Goal: Find specific page/section: Find specific page/section

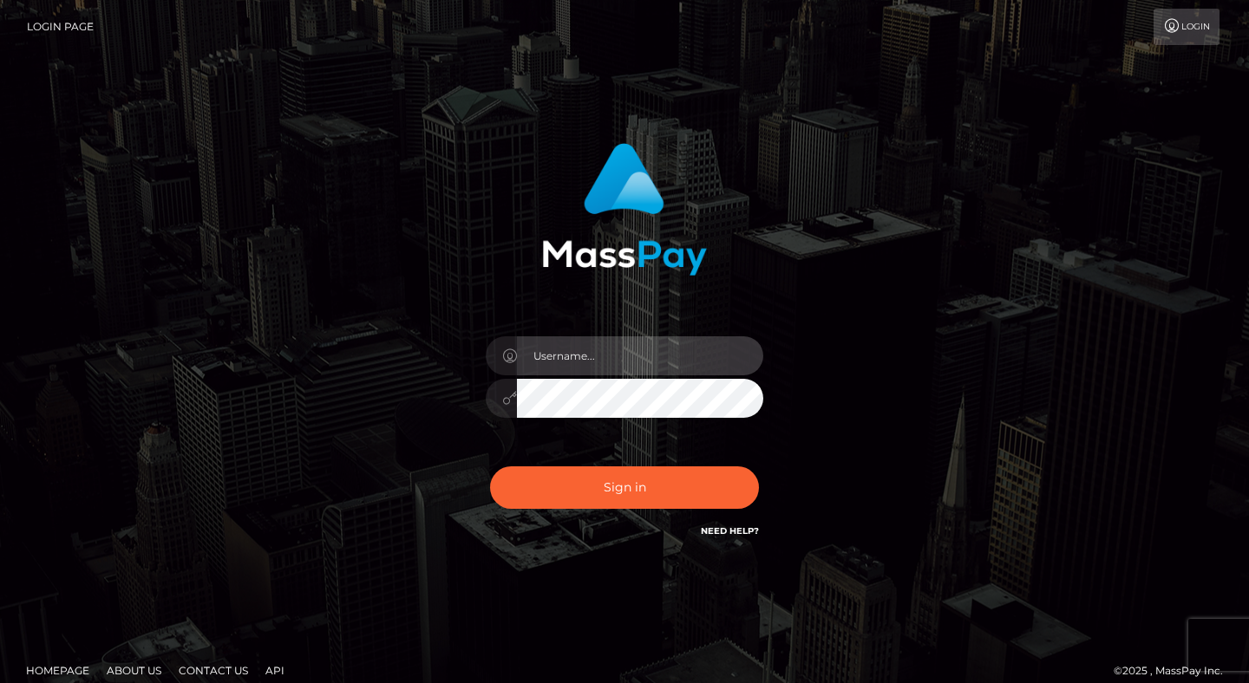
type input "dave.levarti"
click at [630, 361] on input "dave.levarti" at bounding box center [640, 356] width 246 height 39
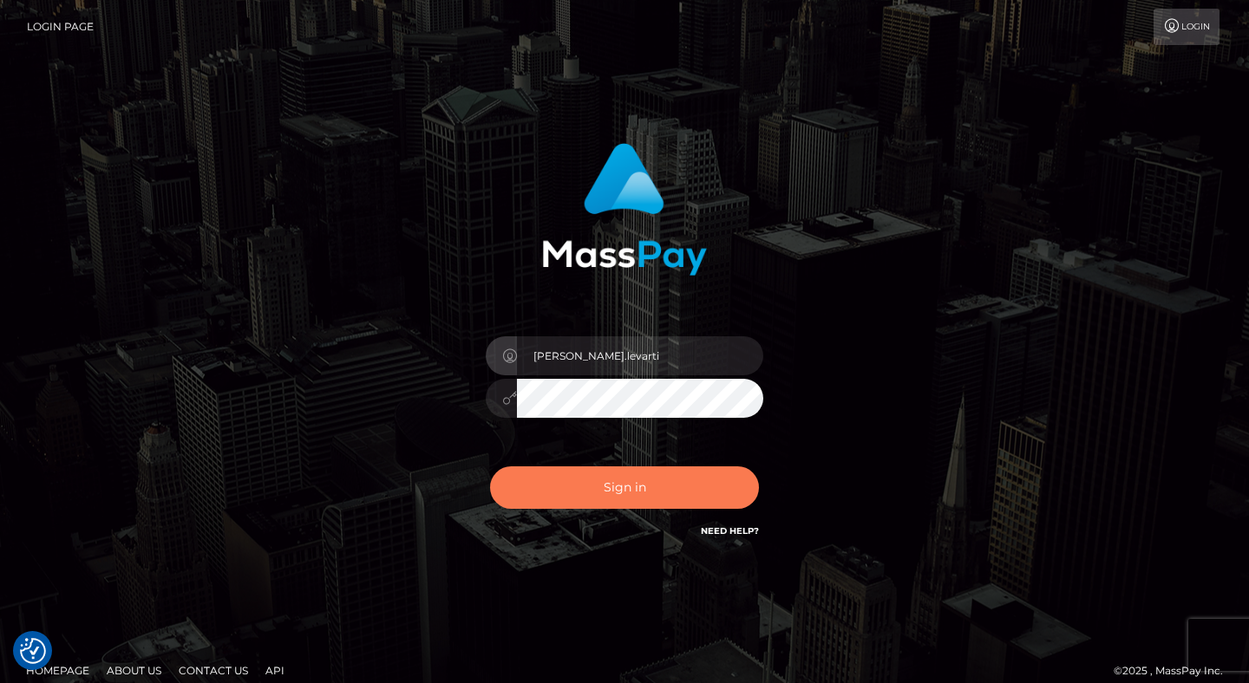
click at [577, 499] on button "Sign in" at bounding box center [624, 488] width 269 height 42
click at [688, 493] on button "Sign in" at bounding box center [624, 488] width 269 height 42
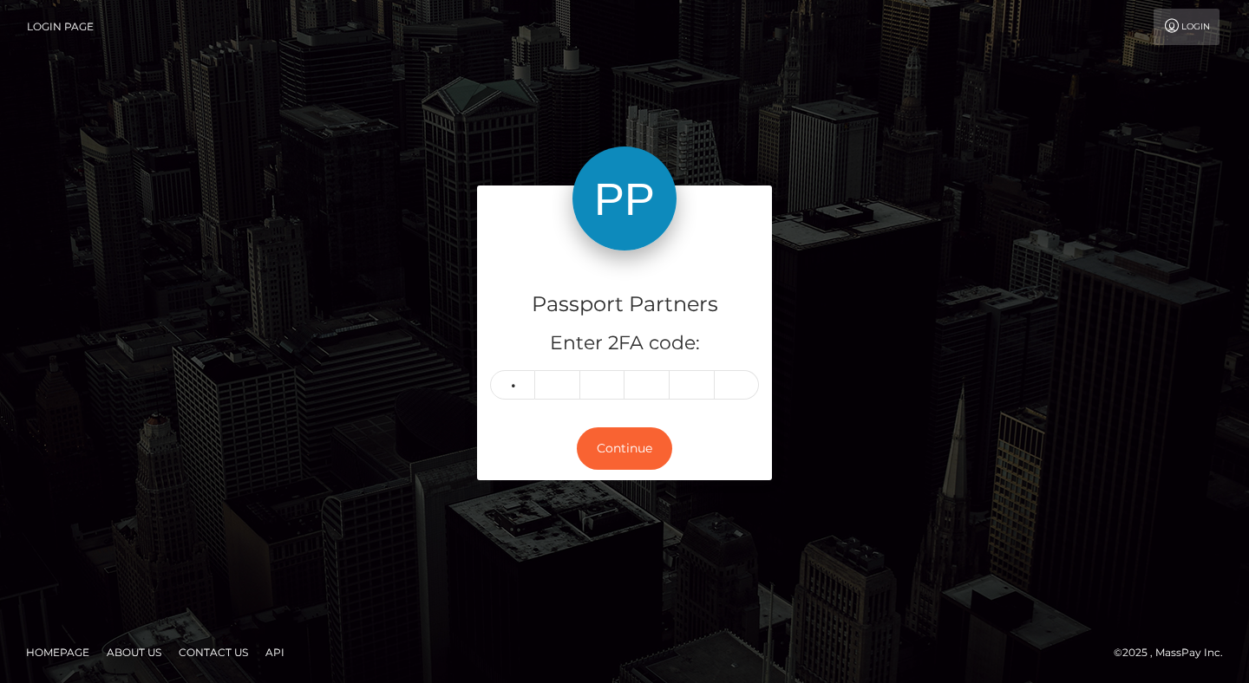
type input "4"
type input "3"
type input "2"
type input "1"
type input "3"
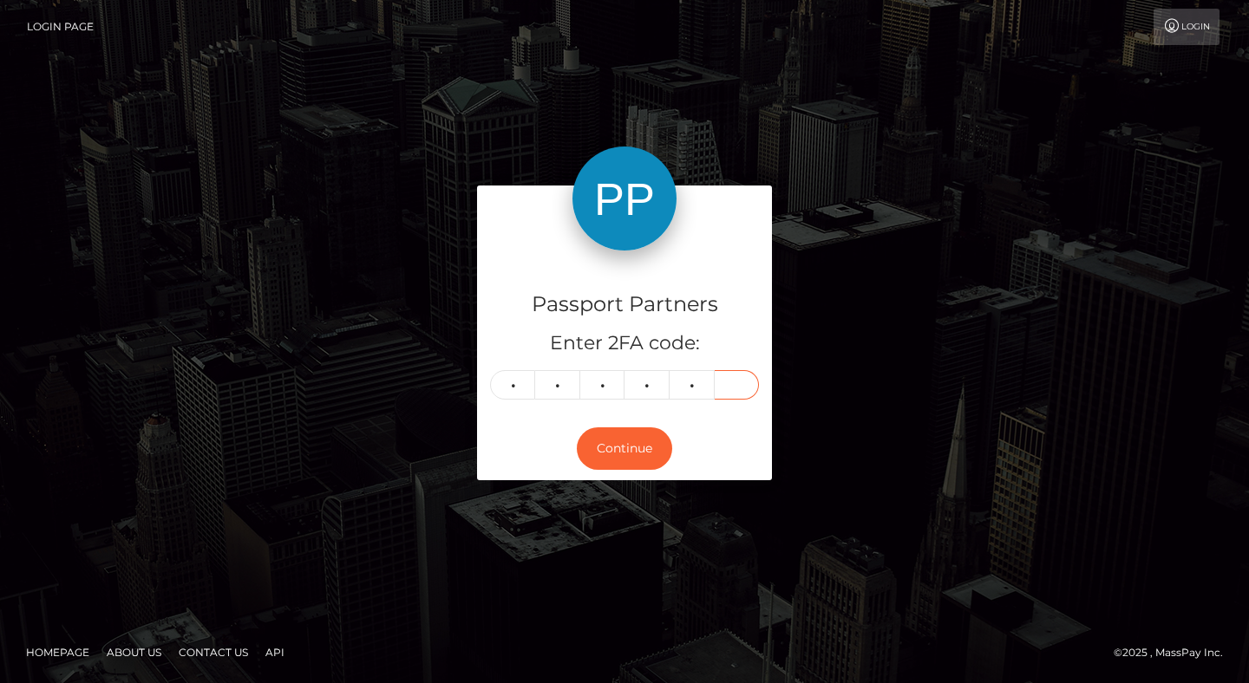
type input "9"
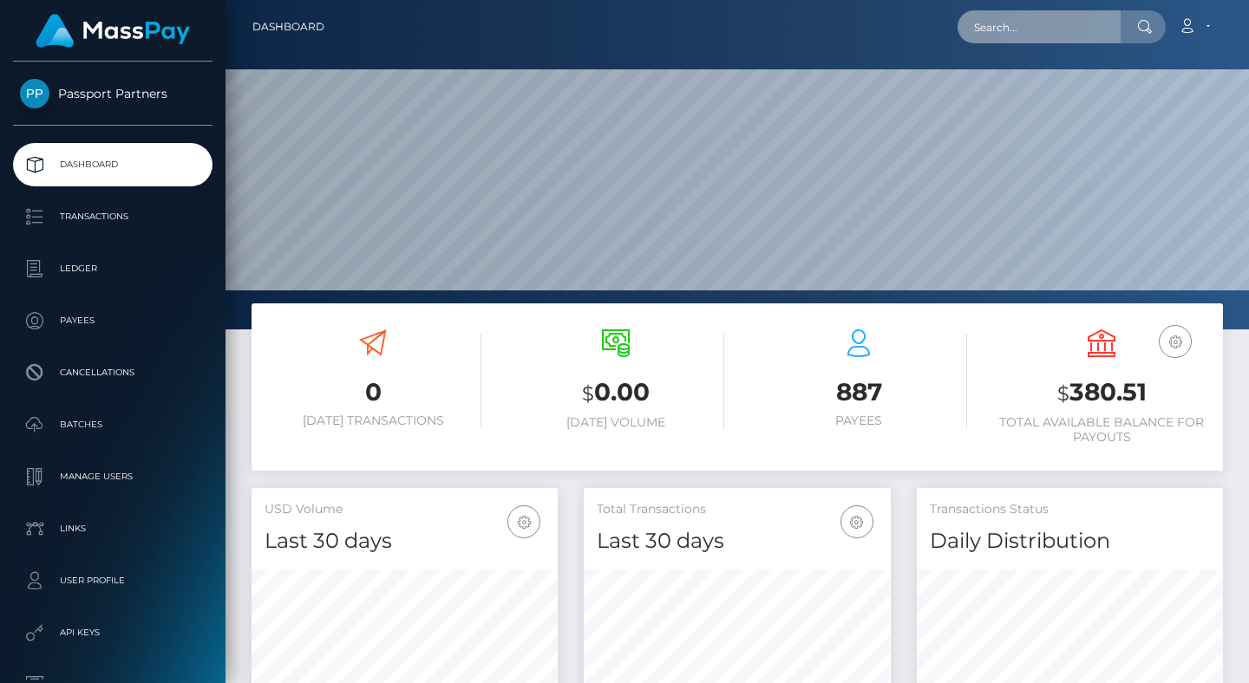
click at [1057, 31] on input "text" at bounding box center [1039, 26] width 163 height 33
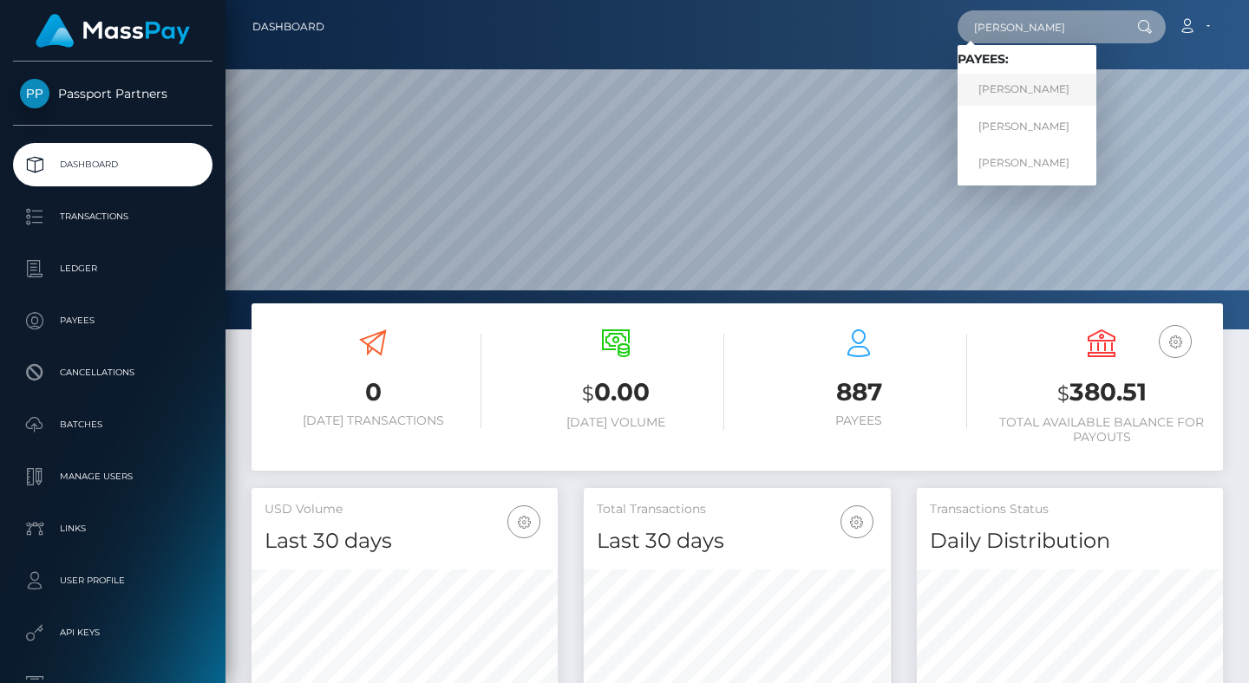
type input "richard"
click at [1028, 93] on link "RICHARD EDWARDS" at bounding box center [1027, 90] width 139 height 32
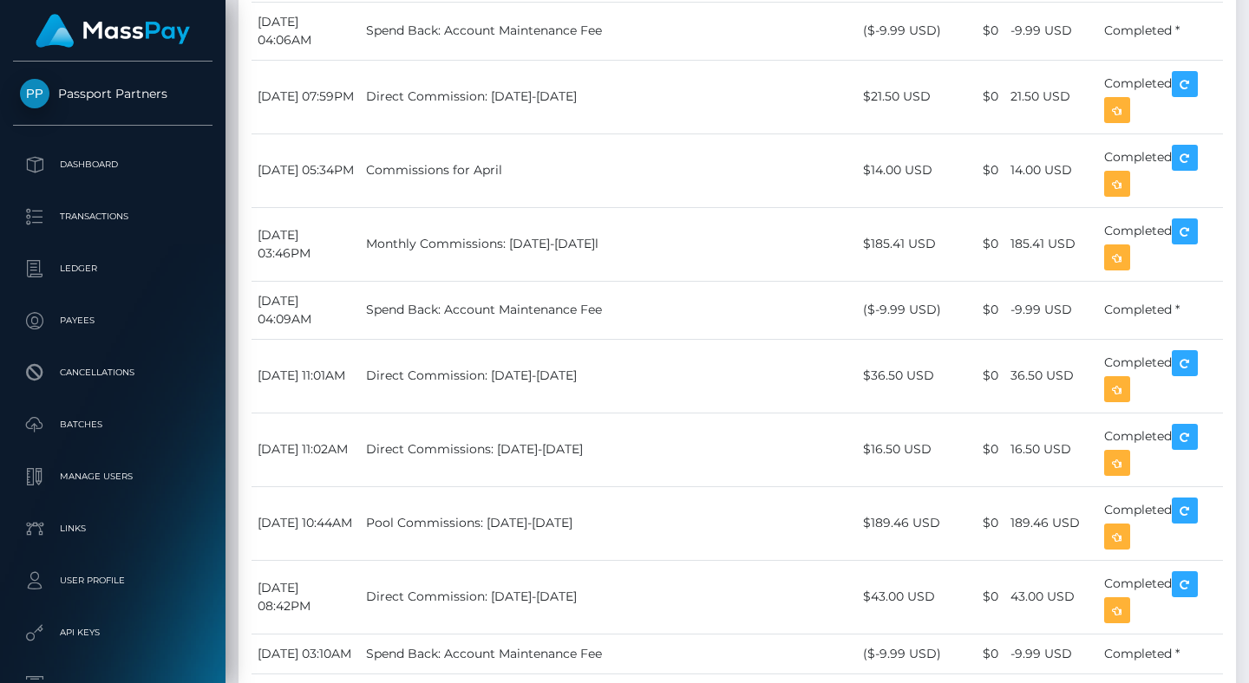
scroll to position [2429, 0]
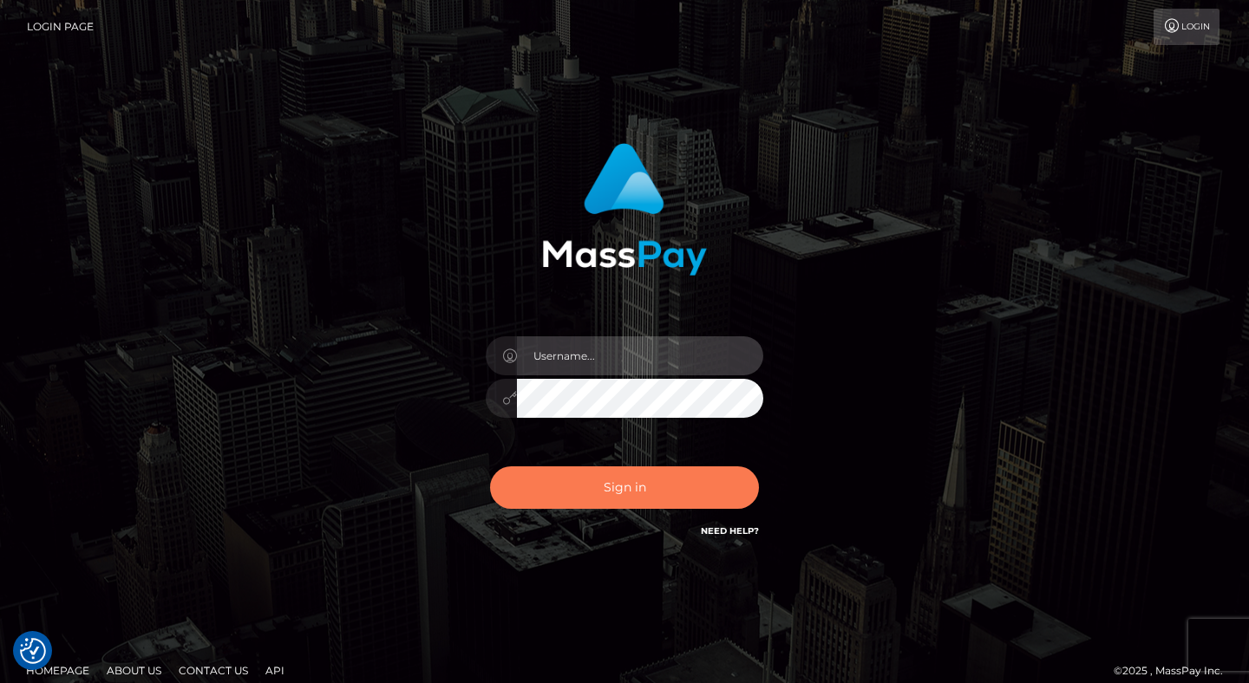
type input "dave.levarti"
click at [648, 496] on button "Sign in" at bounding box center [624, 488] width 269 height 42
